Goal: Book appointment/travel/reservation

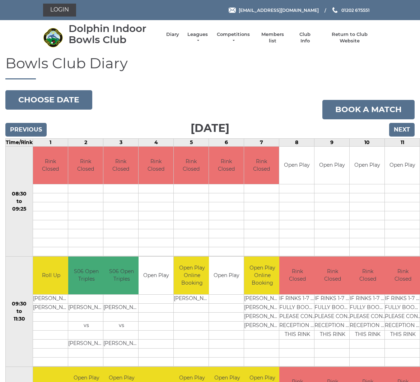
click at [399, 128] on input "Next" at bounding box center [403, 130] width 26 height 14
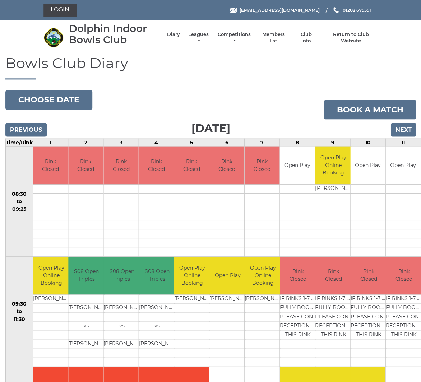
click at [402, 126] on input "Next" at bounding box center [403, 130] width 26 height 14
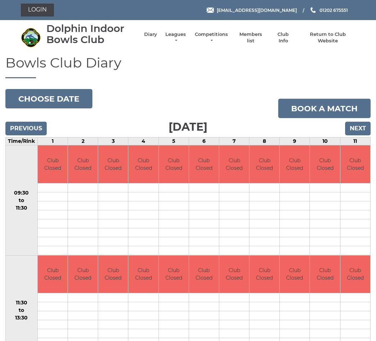
click at [356, 125] on input "Next" at bounding box center [358, 129] width 26 height 14
click at [356, 128] on input "Next" at bounding box center [358, 129] width 26 height 14
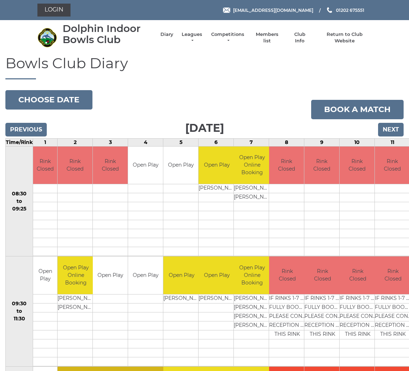
click at [390, 126] on input "Next" at bounding box center [391, 130] width 26 height 14
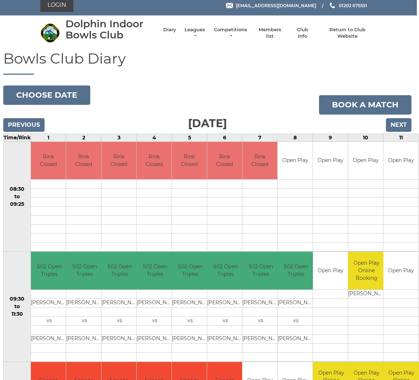
scroll to position [1, 2]
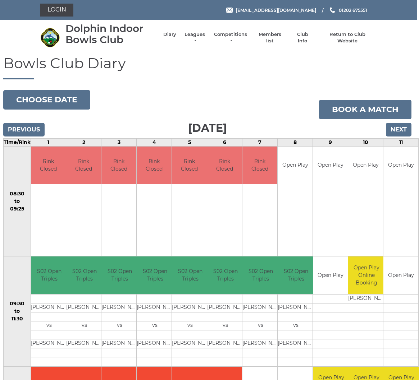
click at [399, 125] on input "Next" at bounding box center [399, 130] width 26 height 14
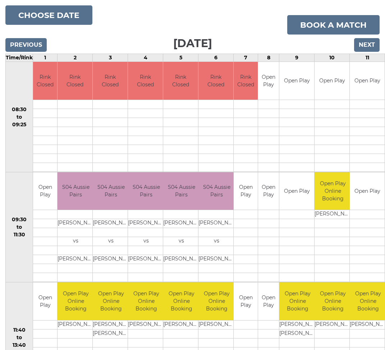
scroll to position [81, 0]
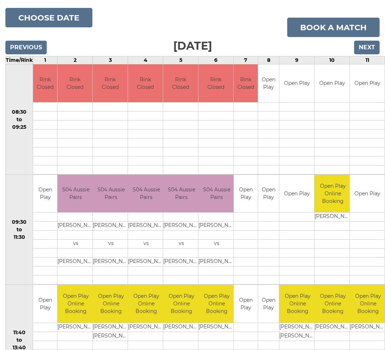
click at [364, 44] on input "Next" at bounding box center [367, 48] width 26 height 14
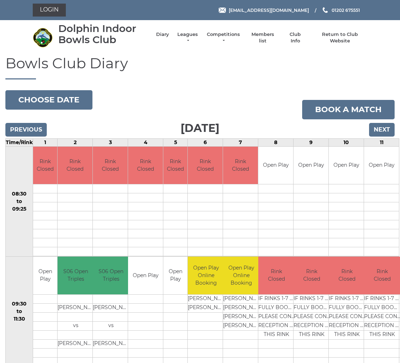
click at [374, 133] on input "Next" at bounding box center [382, 130] width 26 height 14
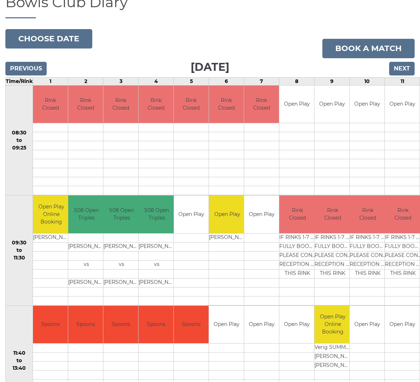
scroll to position [55, 0]
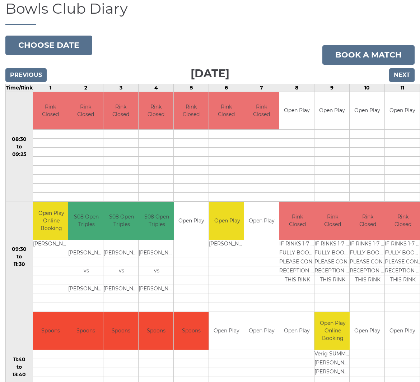
click at [401, 74] on input "Next" at bounding box center [403, 75] width 26 height 14
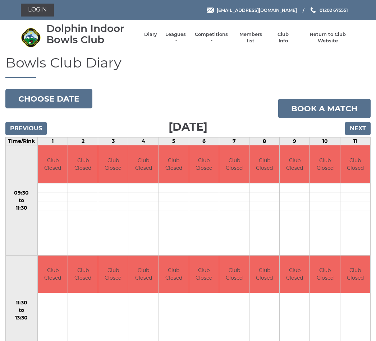
click at [351, 130] on input "Next" at bounding box center [358, 129] width 26 height 14
click at [358, 125] on input "Next" at bounding box center [358, 129] width 26 height 14
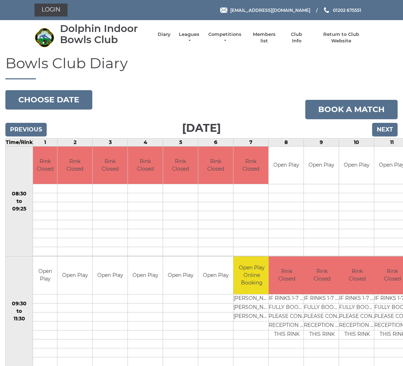
click at [390, 129] on input "Next" at bounding box center [385, 130] width 26 height 14
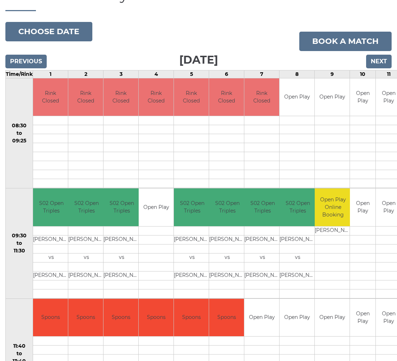
scroll to position [68, 0]
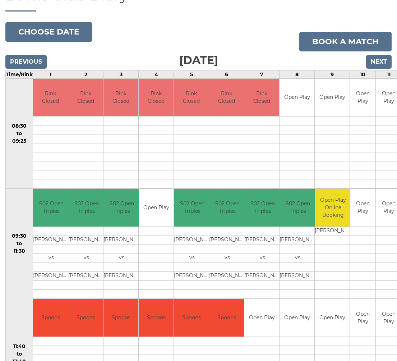
click at [377, 62] on input "Next" at bounding box center [379, 62] width 26 height 14
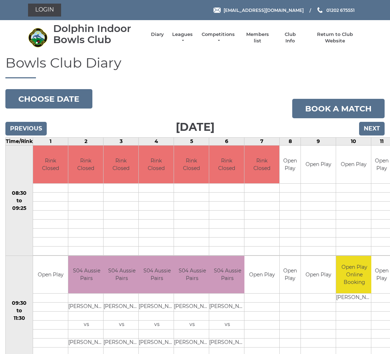
click at [378, 47] on nav "Dolphin Indoor Bowls Club Diary Leagues Club leagues - Summer 2025 Club leagues…" at bounding box center [195, 37] width 390 height 35
click at [368, 126] on input "Next" at bounding box center [372, 129] width 26 height 14
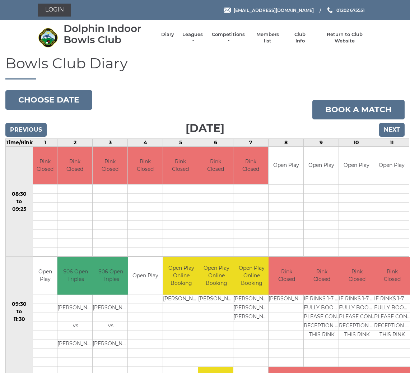
click at [388, 132] on input "Next" at bounding box center [392, 130] width 26 height 14
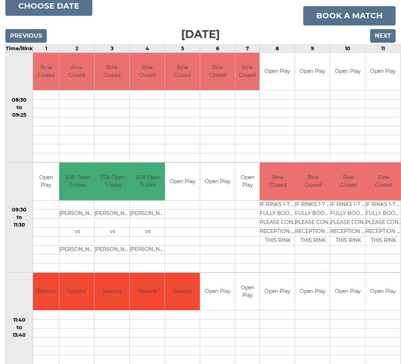
scroll to position [93, 0]
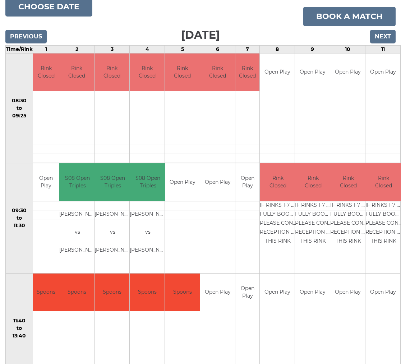
click at [379, 36] on input "Next" at bounding box center [383, 37] width 26 height 14
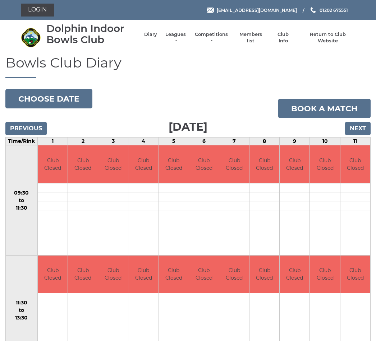
click at [356, 129] on input "Next" at bounding box center [358, 129] width 26 height 14
click at [356, 128] on input "Next" at bounding box center [358, 129] width 26 height 14
